Goal: Information Seeking & Learning: Learn about a topic

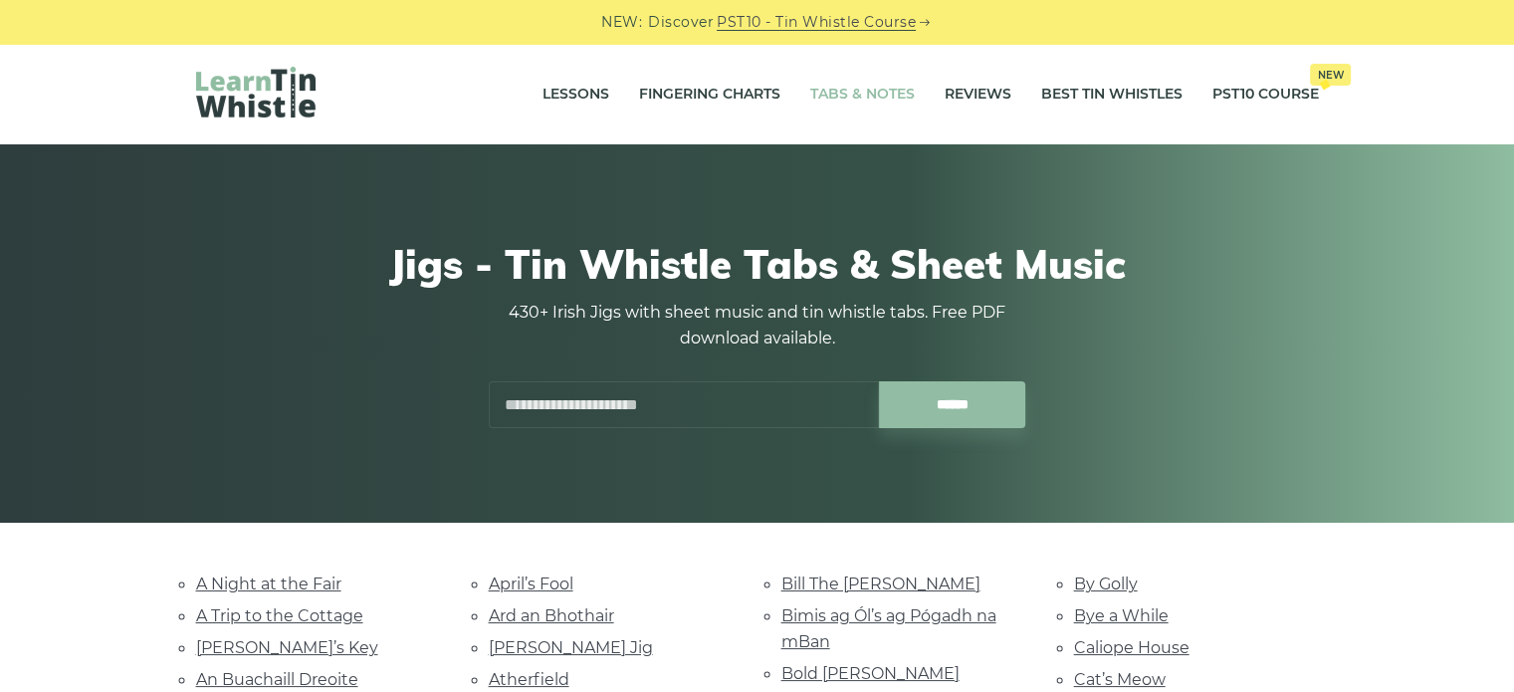
click at [840, 98] on link "Tabs & Notes" at bounding box center [862, 95] width 105 height 50
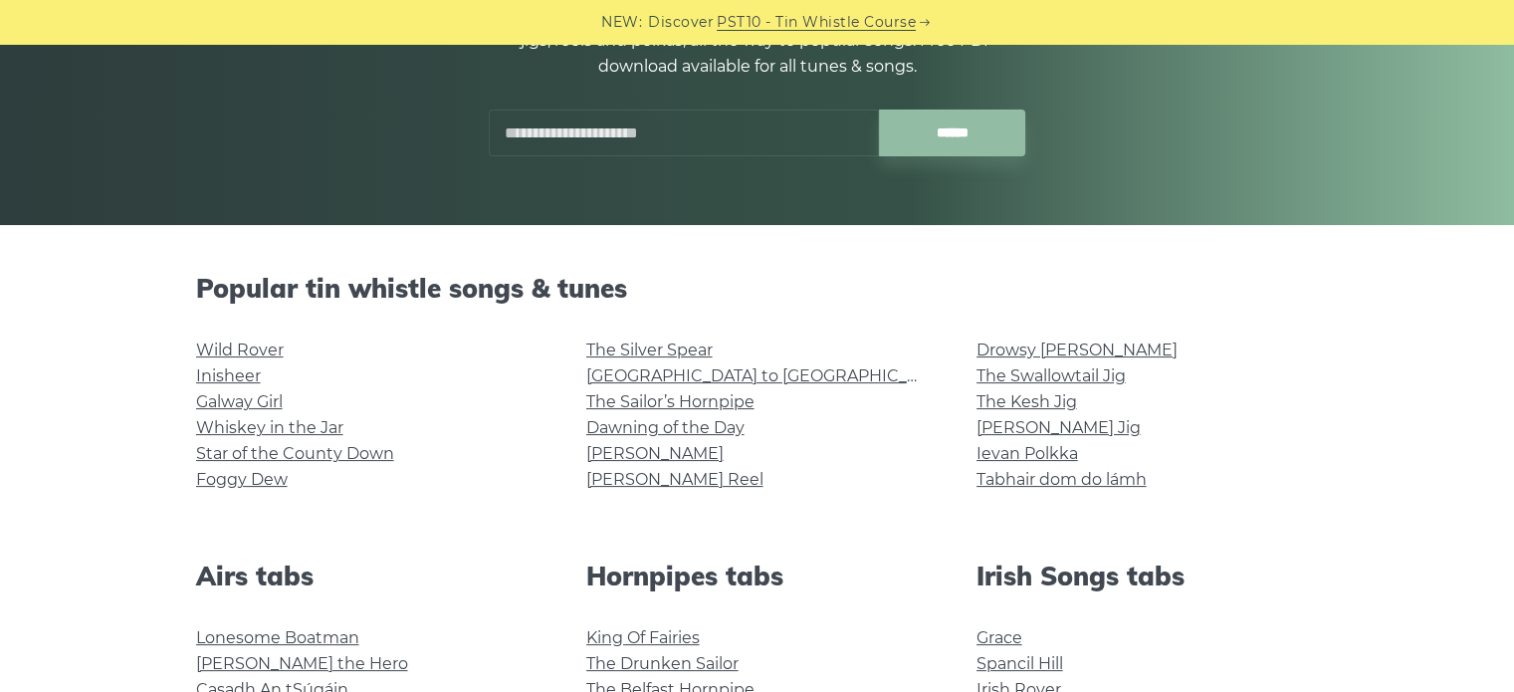
scroll to position [299, 0]
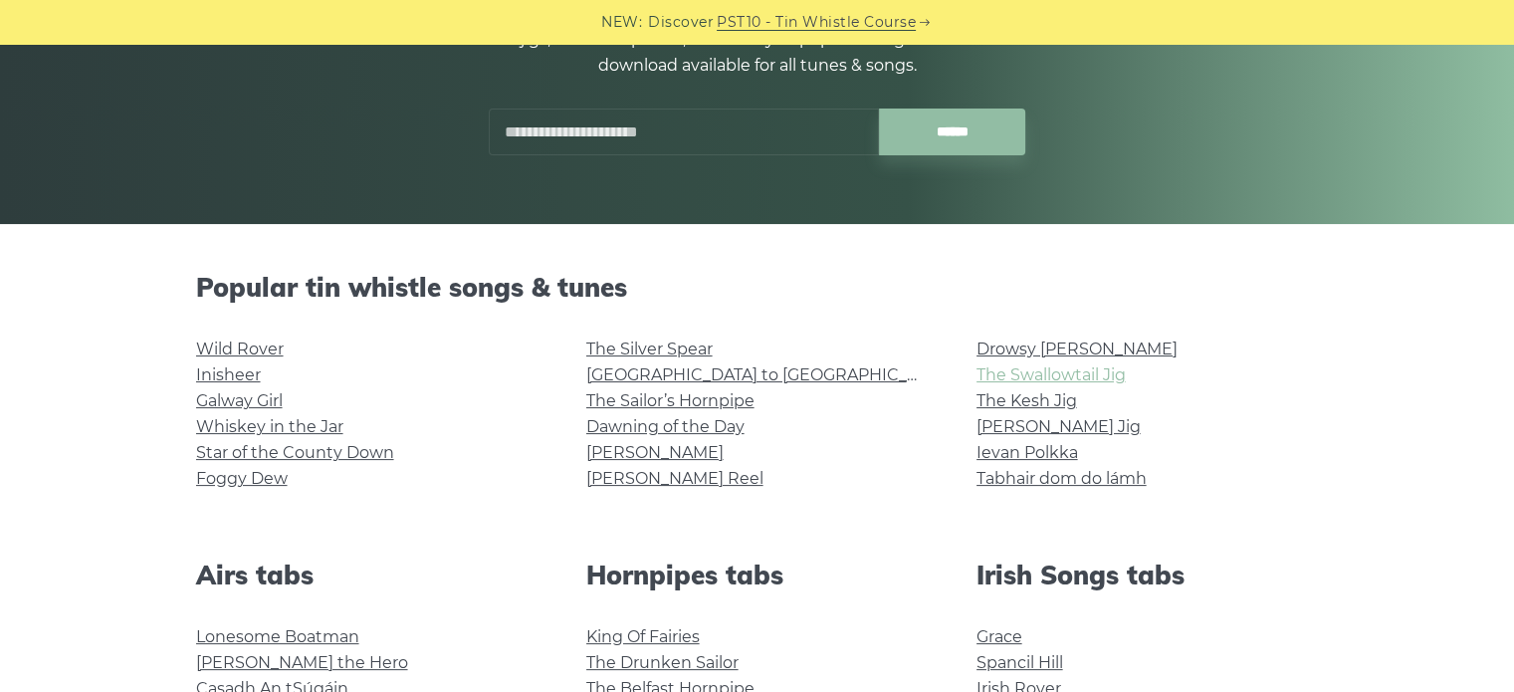
click at [1016, 377] on link "The Swallowtail Jig" at bounding box center [1050, 374] width 149 height 19
click at [1008, 433] on link "[PERSON_NAME] Jig" at bounding box center [1058, 426] width 164 height 19
click at [665, 481] on link "Cooley’s Reel" at bounding box center [674, 478] width 177 height 19
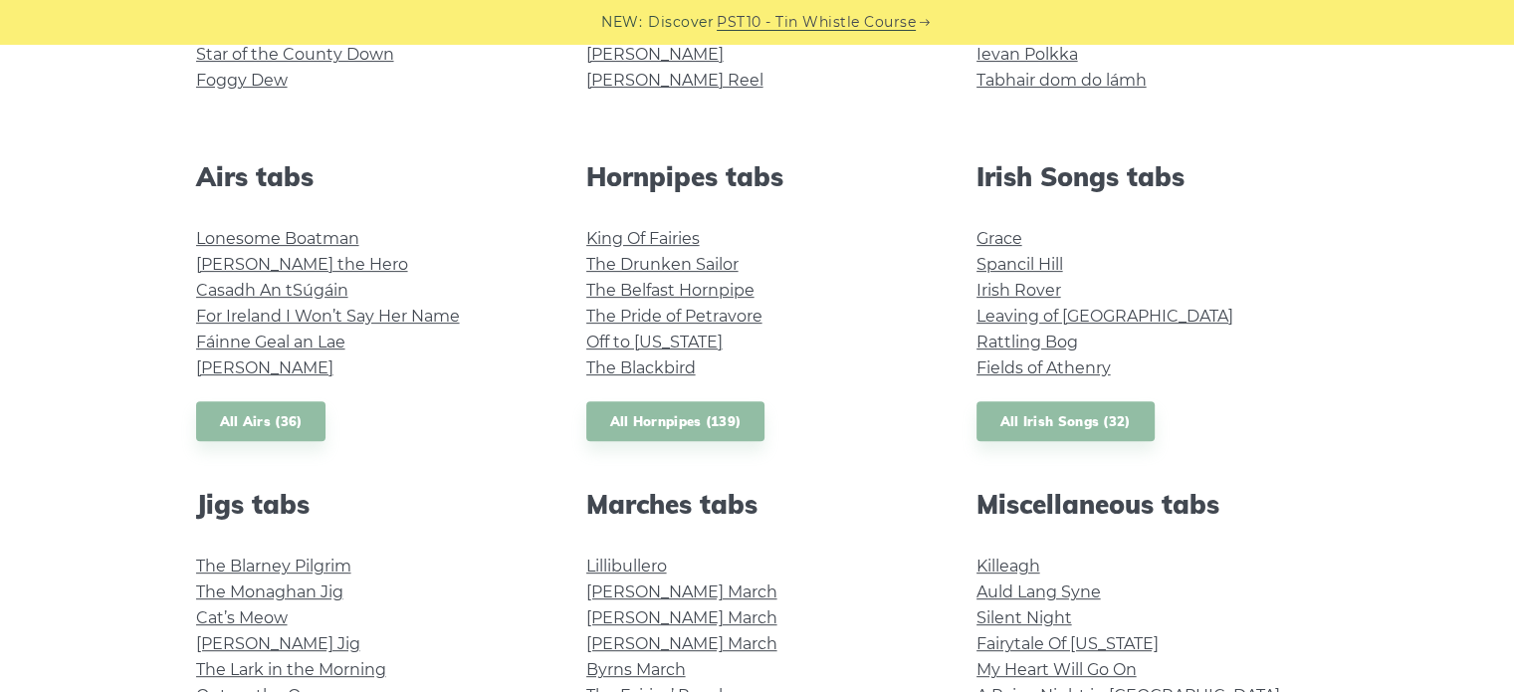
scroll to position [896, 0]
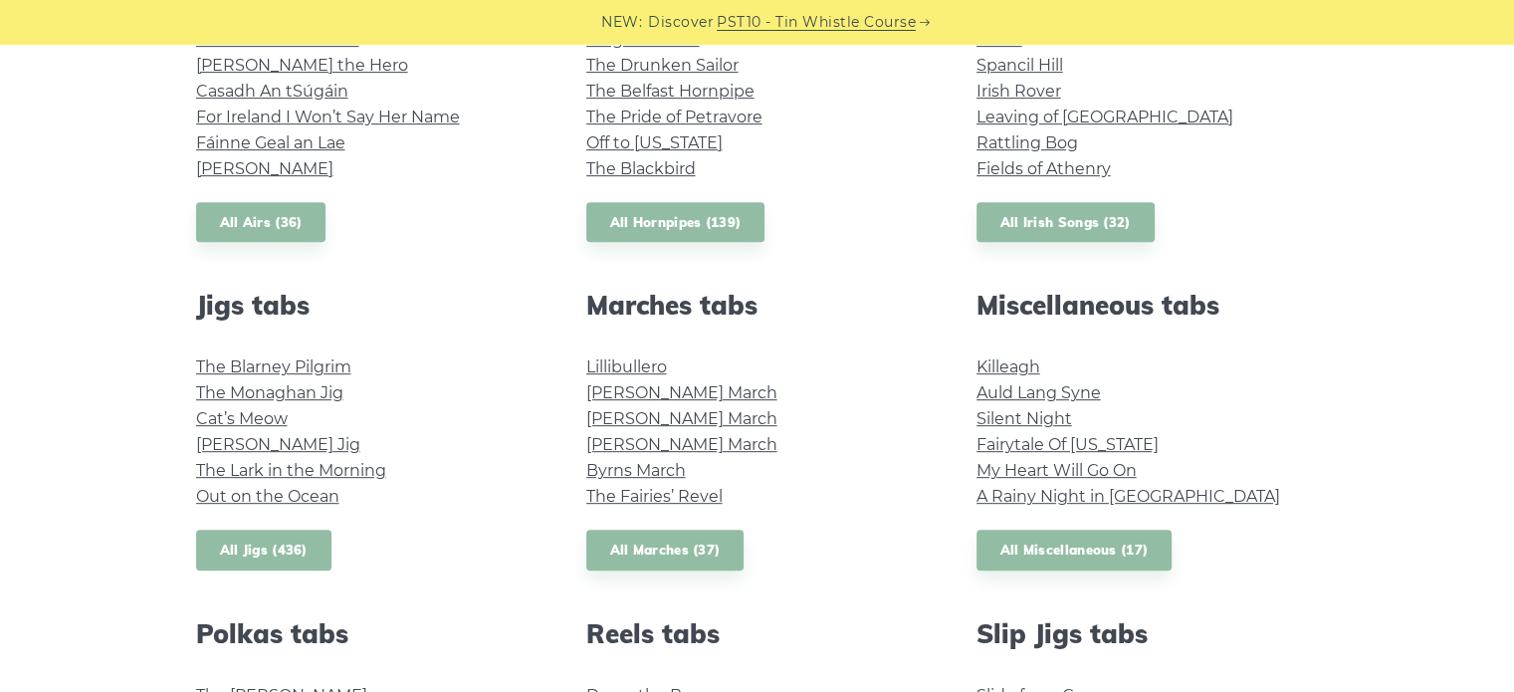
click at [279, 559] on link "All Jigs (436)" at bounding box center [263, 549] width 135 height 41
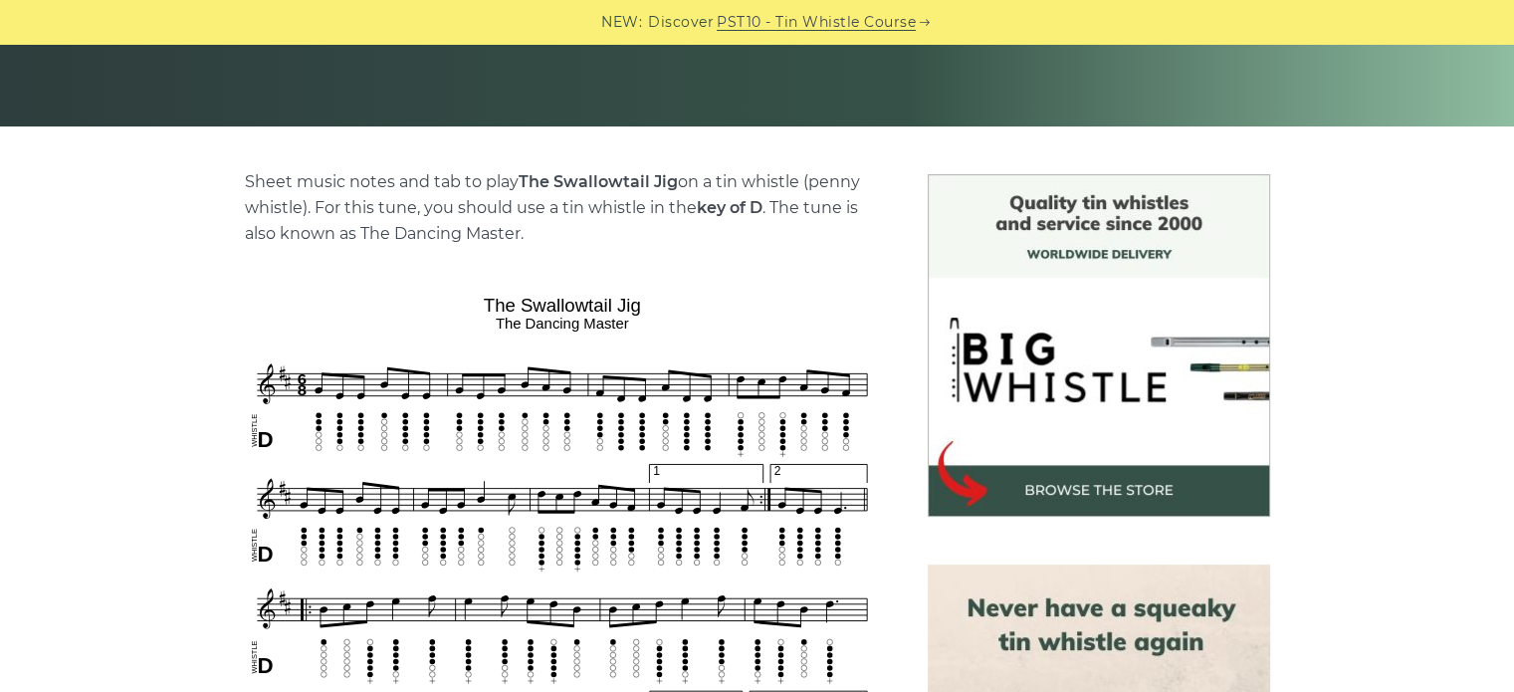
scroll to position [398, 0]
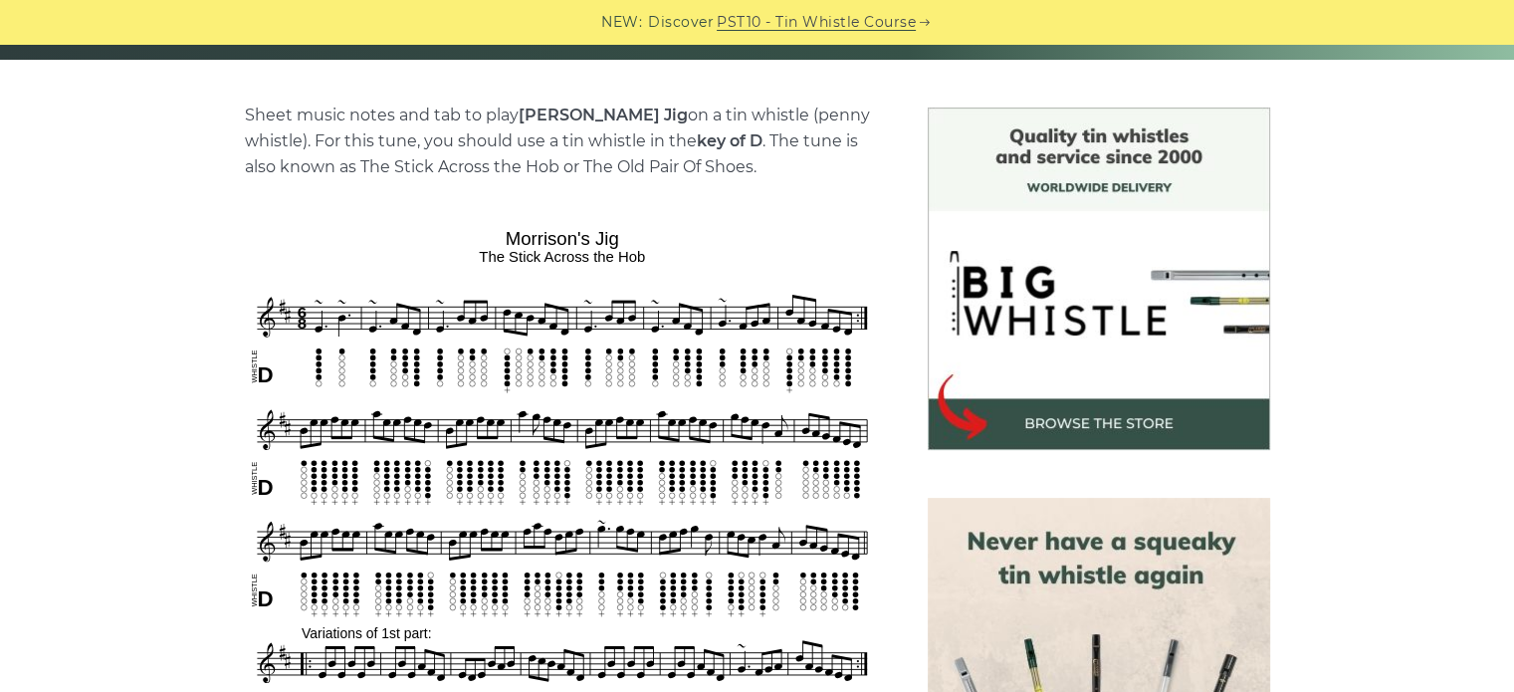
scroll to position [498, 0]
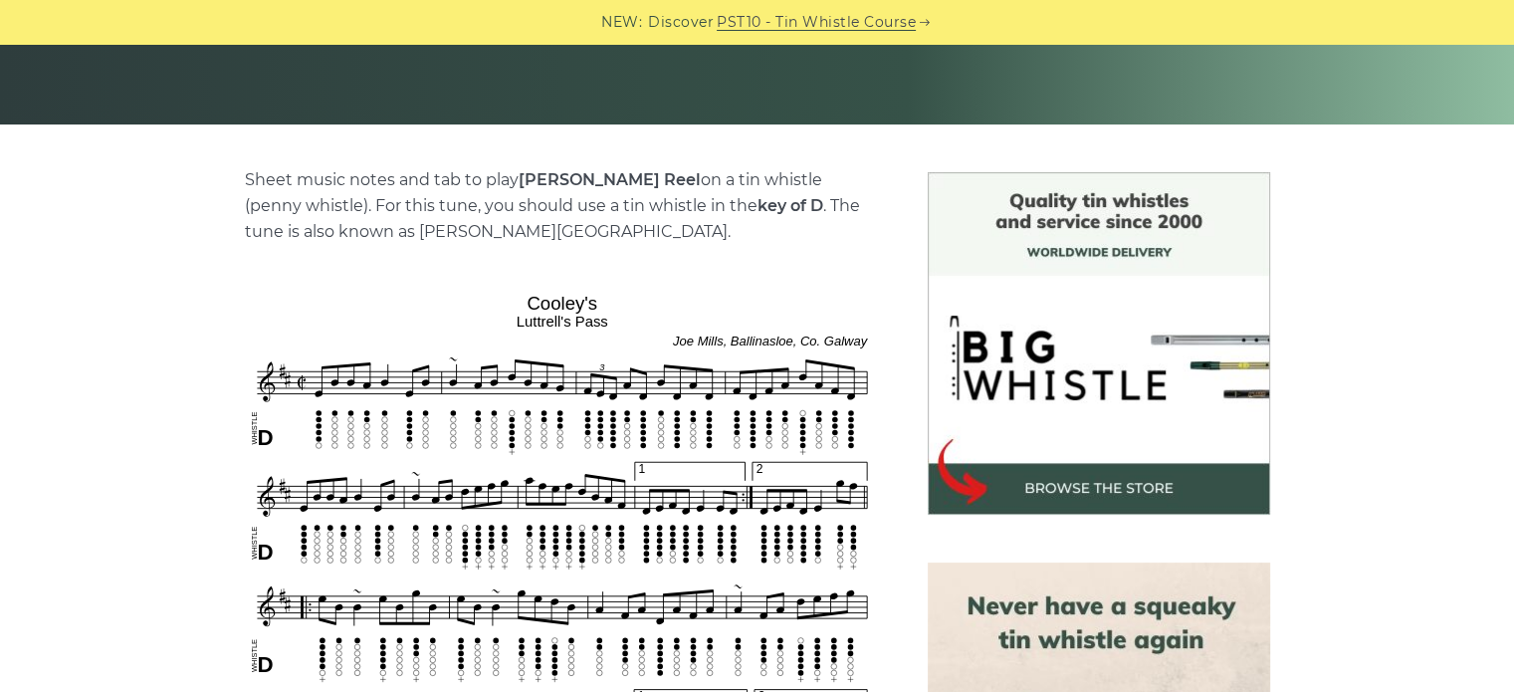
scroll to position [498, 0]
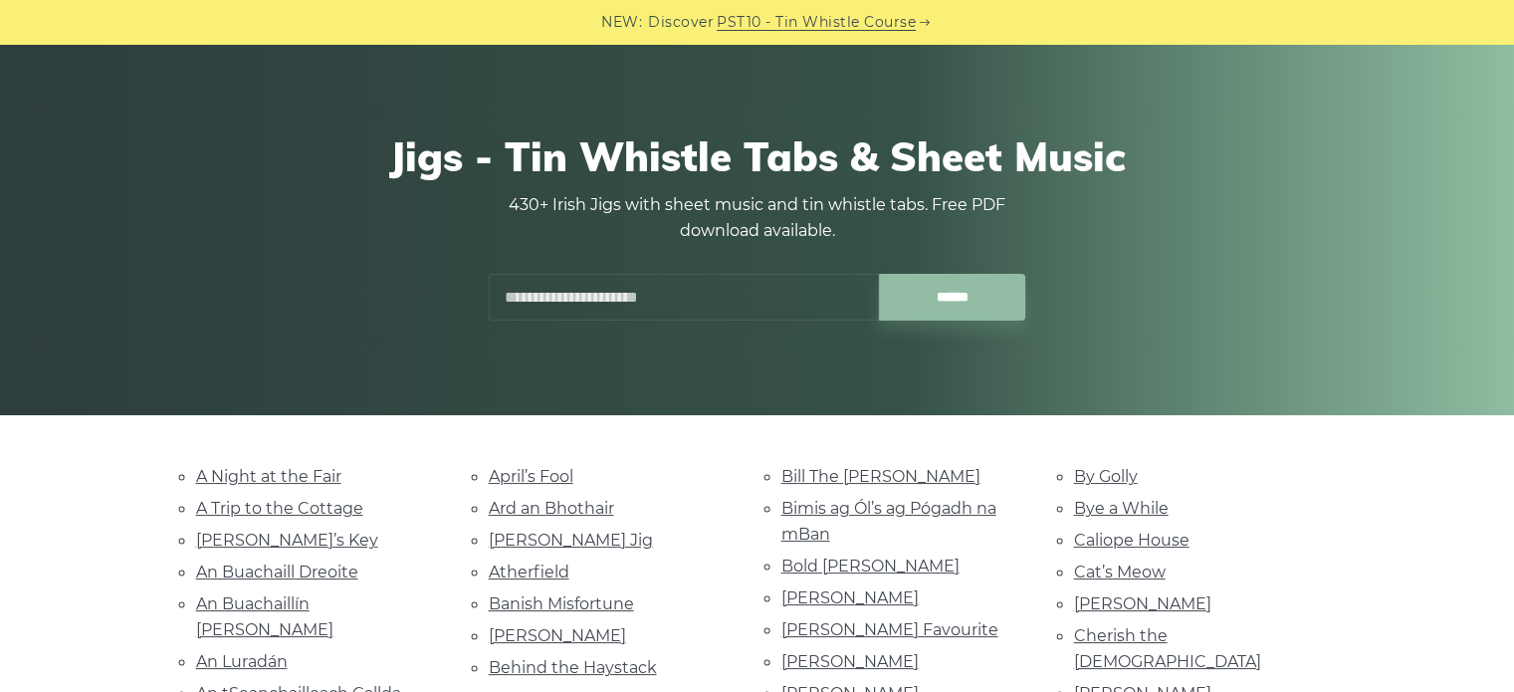
scroll to position [299, 0]
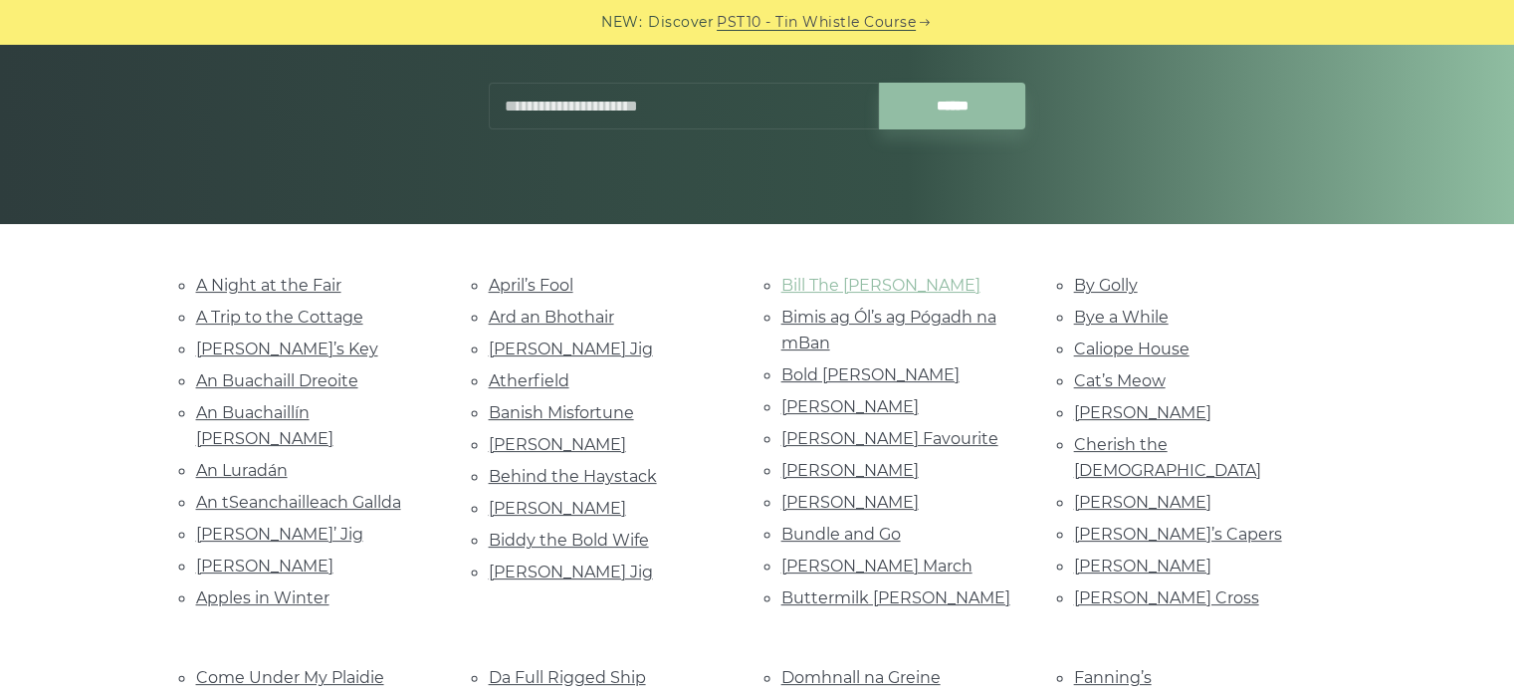
click at [841, 276] on link "Bill The [PERSON_NAME]" at bounding box center [880, 285] width 199 height 19
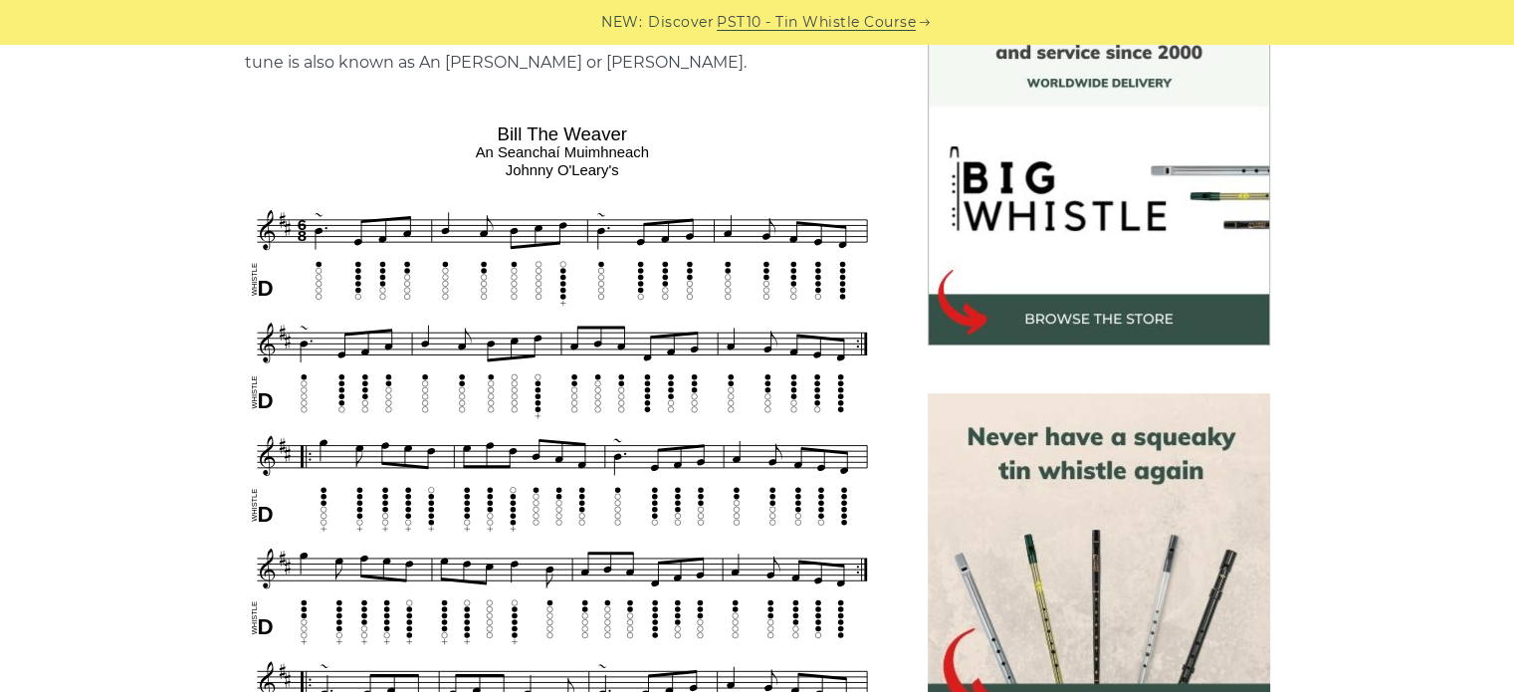
scroll to position [597, 0]
